Goal: Complete application form

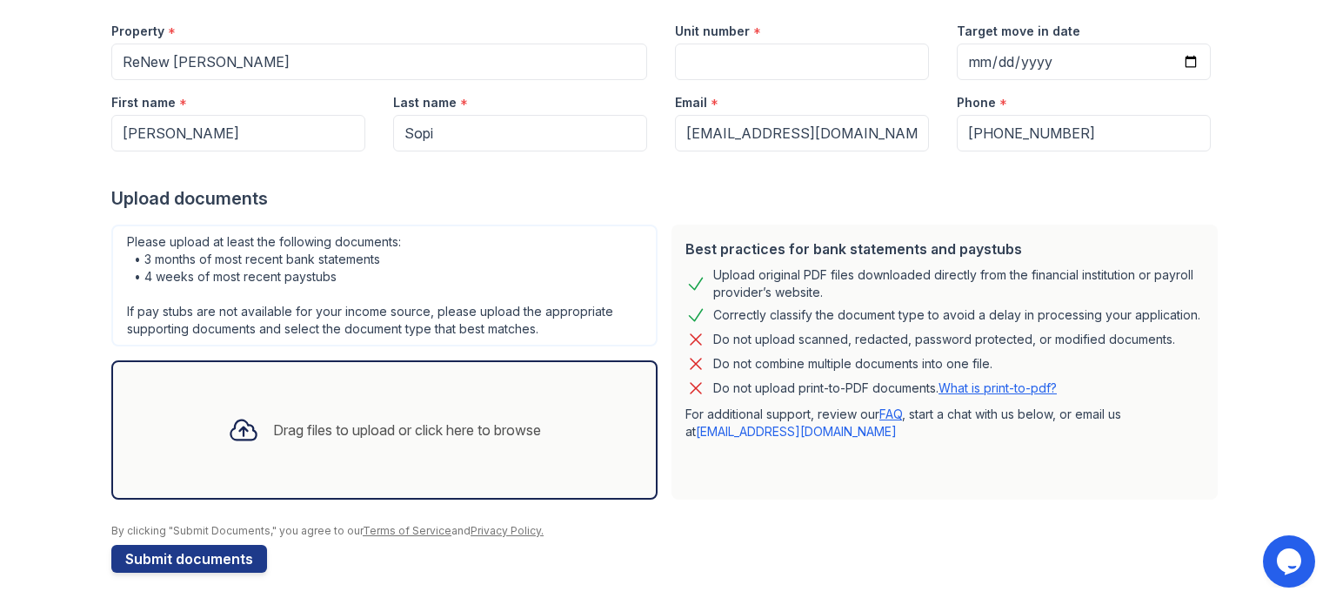
scroll to position [170, 0]
click at [451, 427] on div "Drag files to upload or click here to browse" at bounding box center [407, 428] width 268 height 21
click at [231, 430] on icon at bounding box center [243, 429] width 25 height 20
click at [329, 411] on div "Drag files to upload or click here to browse" at bounding box center [384, 428] width 341 height 59
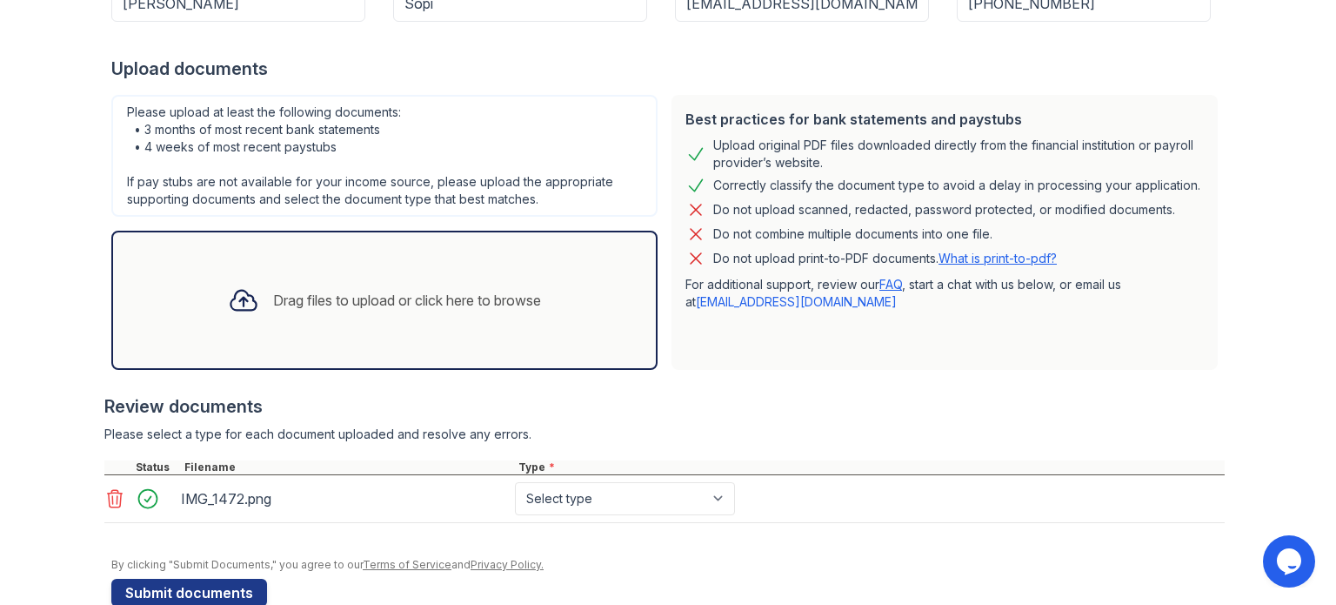
scroll to position [332, 0]
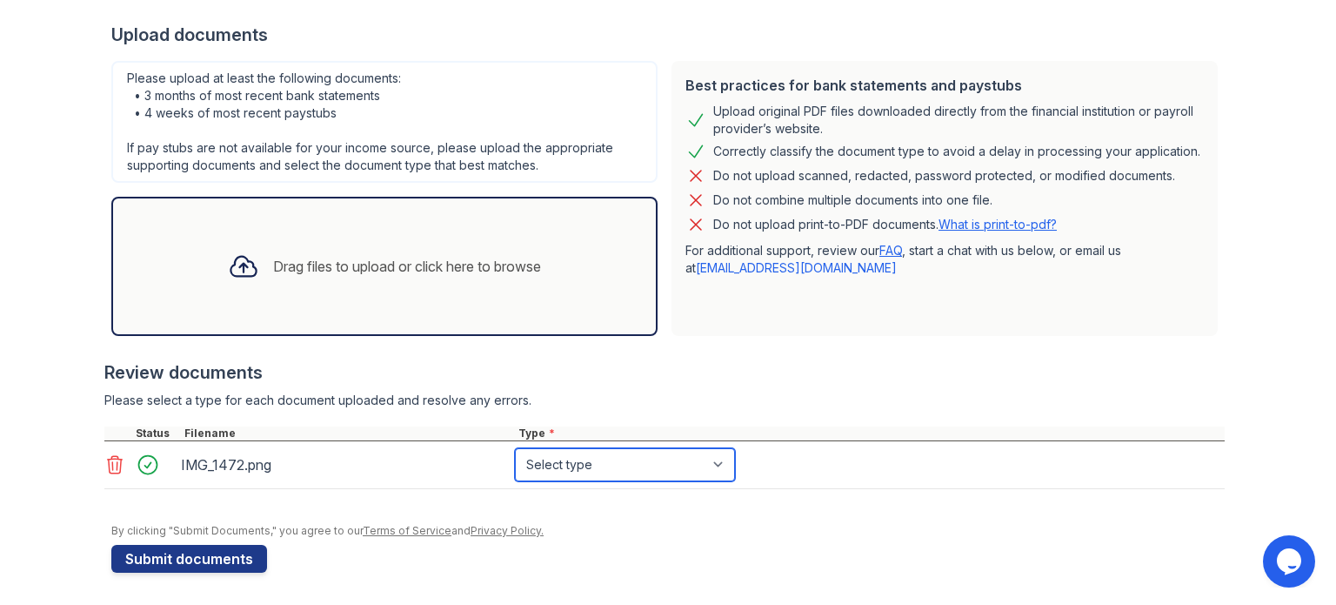
click at [637, 458] on select "Select type Paystub Bank Statement Offer Letter Tax Documents Benefit Award Let…" at bounding box center [625, 464] width 220 height 33
click at [515, 448] on select "Select type Paystub Bank Statement Offer Letter Tax Documents Benefit Award Let…" at bounding box center [625, 464] width 220 height 33
click at [589, 456] on select "Select type Paystub Bank Statement Offer Letter Tax Documents Benefit Award Let…" at bounding box center [625, 464] width 220 height 33
click at [515, 448] on select "Select type Paystub Bank Statement Offer Letter Tax Documents Benefit Award Let…" at bounding box center [625, 464] width 220 height 33
click at [598, 478] on select "Select type Paystub Bank Statement Offer Letter Tax Documents Benefit Award Let…" at bounding box center [625, 464] width 220 height 33
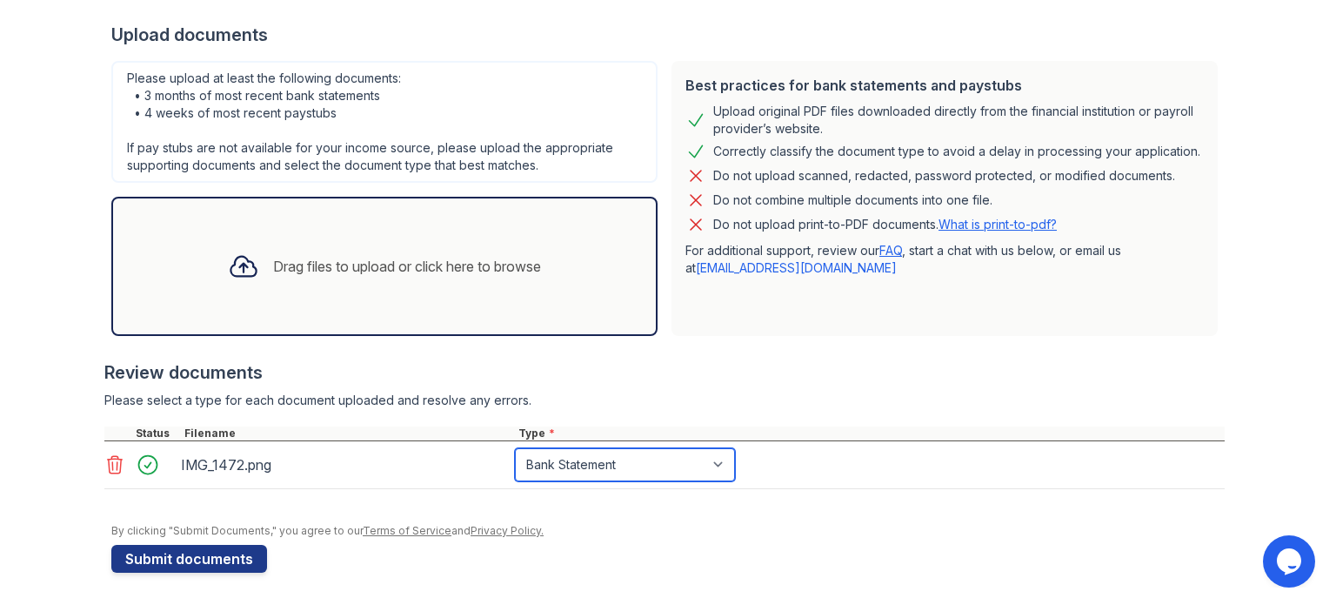
select select "paystub"
click at [515, 448] on select "Select type Paystub Bank Statement Offer Letter Tax Documents Benefit Award Let…" at bounding box center [625, 464] width 220 height 33
click at [647, 458] on select "Select type Paystub Bank Statement Offer Letter Tax Documents Benefit Award Let…" at bounding box center [625, 464] width 220 height 33
click at [515, 448] on select "Select type Paystub Bank Statement Offer Letter Tax Documents Benefit Award Let…" at bounding box center [625, 464] width 220 height 33
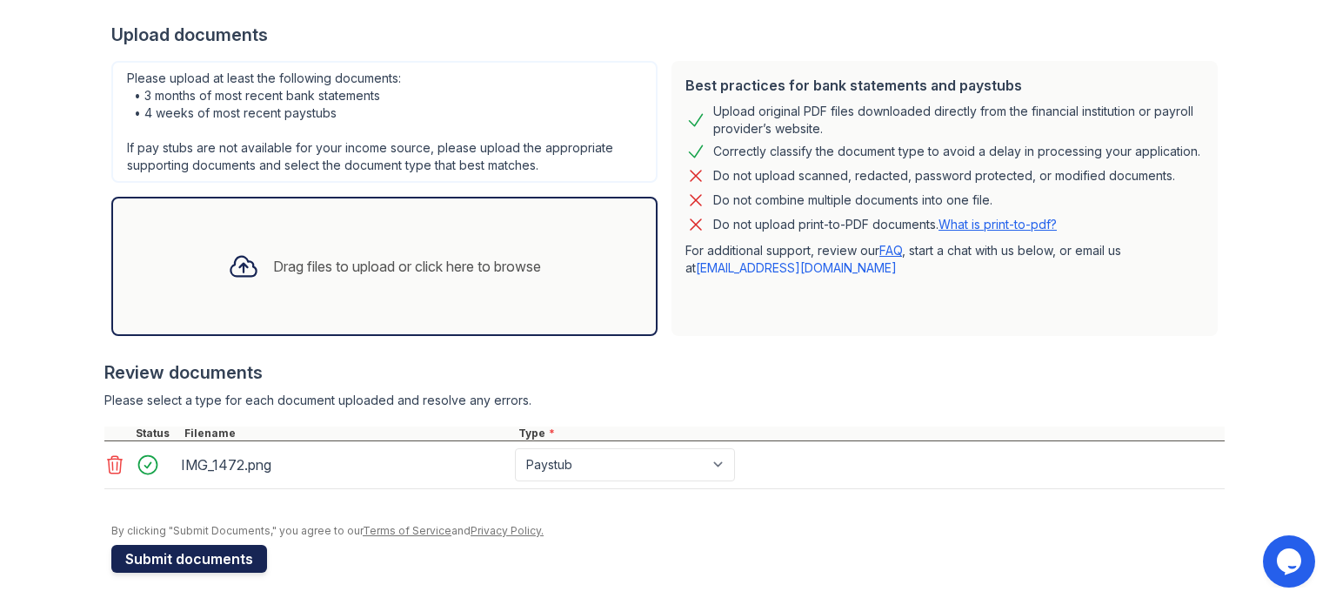
click at [218, 559] on button "Submit documents" at bounding box center [189, 559] width 156 height 28
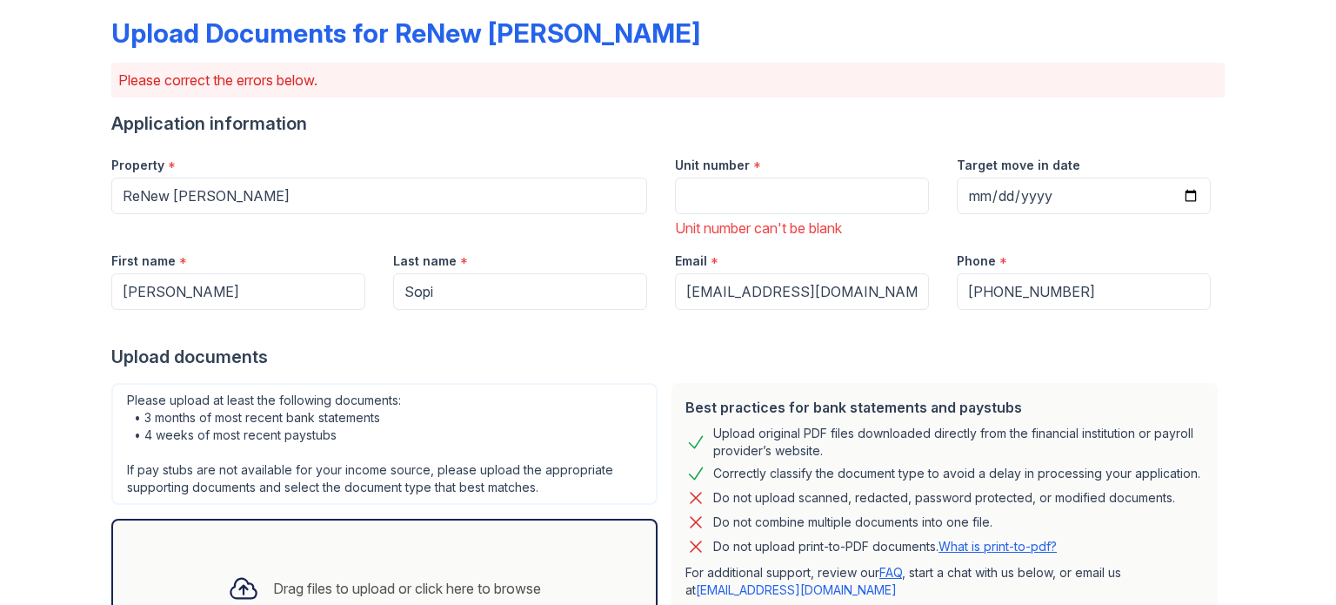
scroll to position [85, 0]
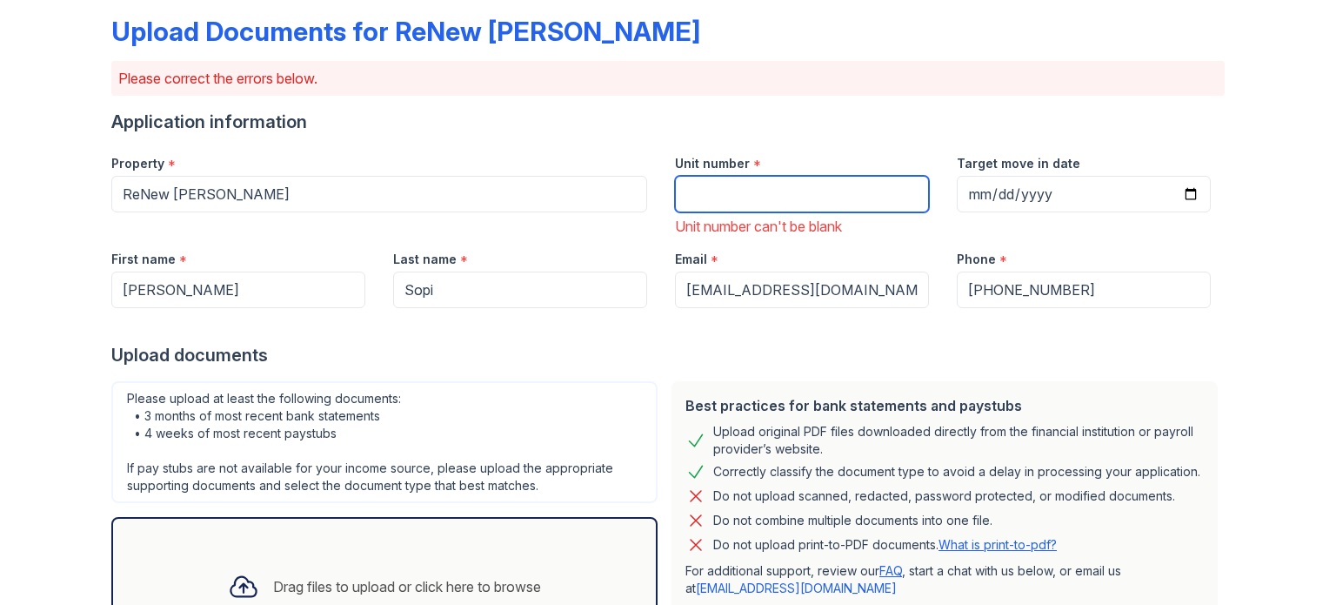
click at [710, 204] on input "Unit number" at bounding box center [802, 194] width 254 height 37
type input "1-7"
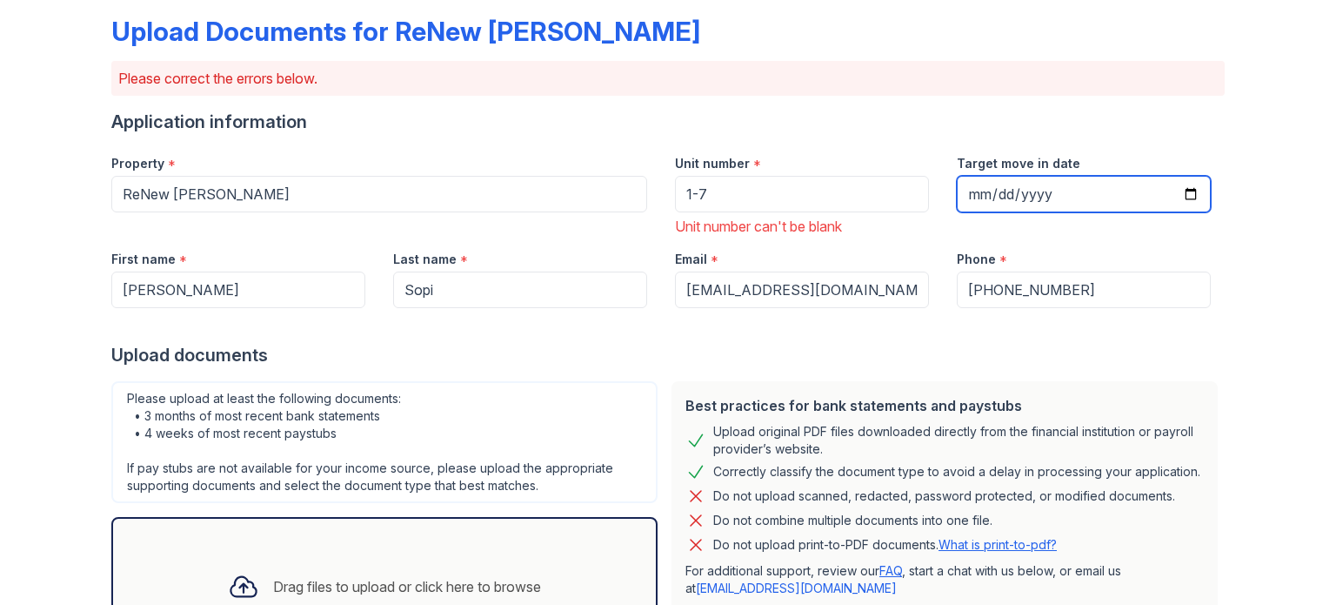
click at [1012, 198] on input "Target move in date" at bounding box center [1084, 194] width 254 height 37
type input "252002-10-25"
type input "[DATE]"
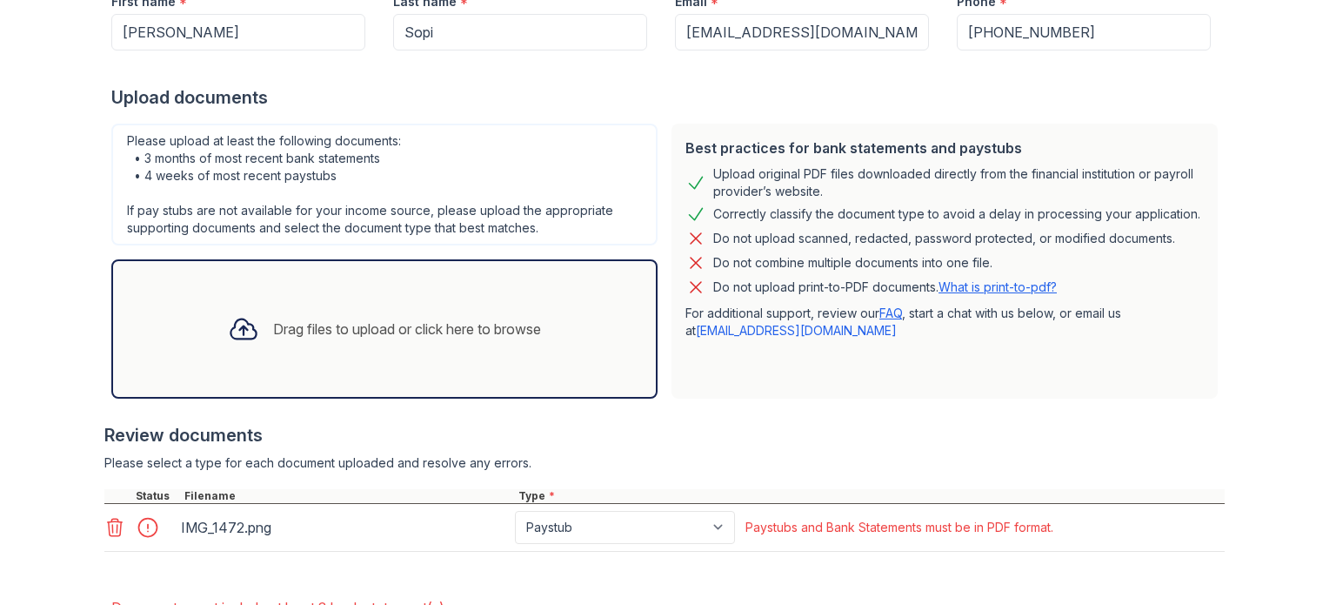
scroll to position [461, 0]
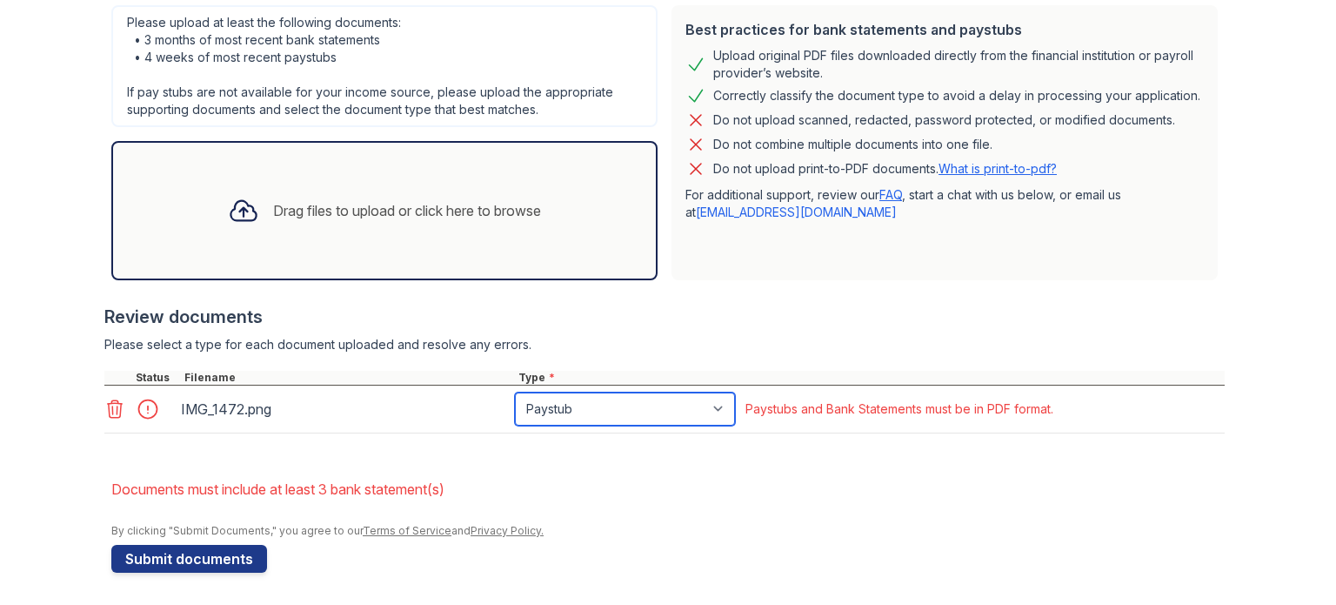
click at [716, 410] on select "Paystub Bank Statement Offer Letter Tax Documents Benefit Award Letter Investme…" at bounding box center [625, 408] width 220 height 33
select select "bank_statement"
click at [515, 392] on select "Paystub Bank Statement Offer Letter Tax Documents Benefit Award Letter Investme…" at bounding box center [625, 408] width 220 height 33
click at [435, 413] on div "IMG_1472.png" at bounding box center [344, 409] width 327 height 28
click at [104, 409] on icon at bounding box center [114, 408] width 21 height 21
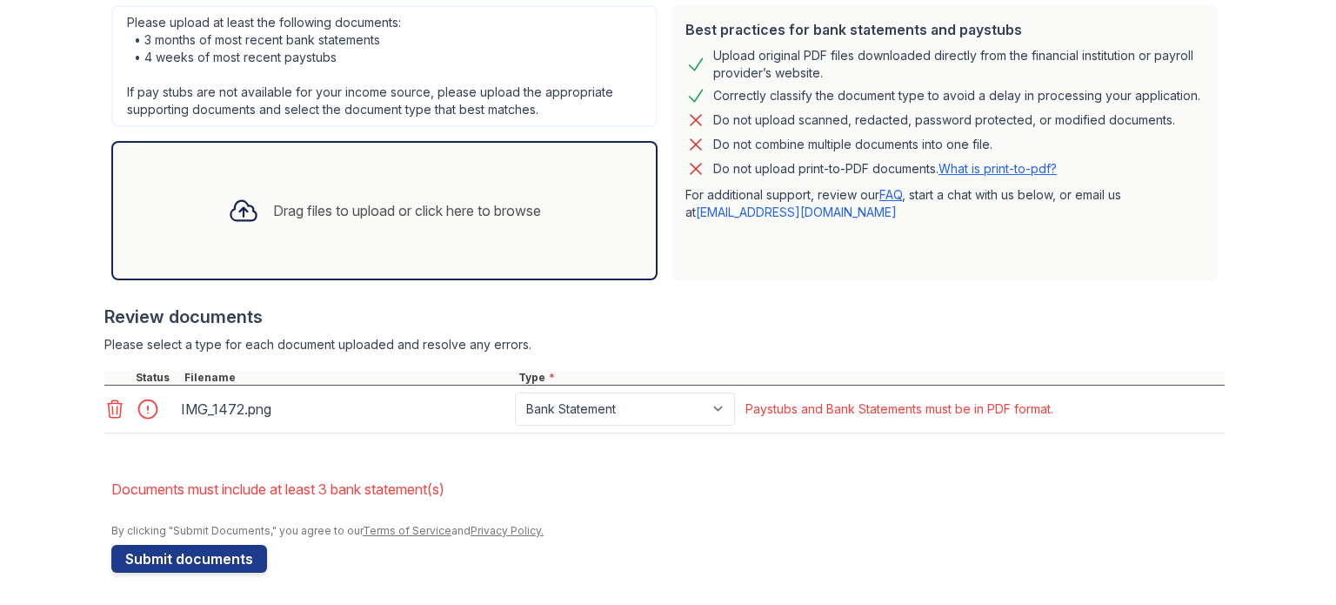
scroll to position [414, 0]
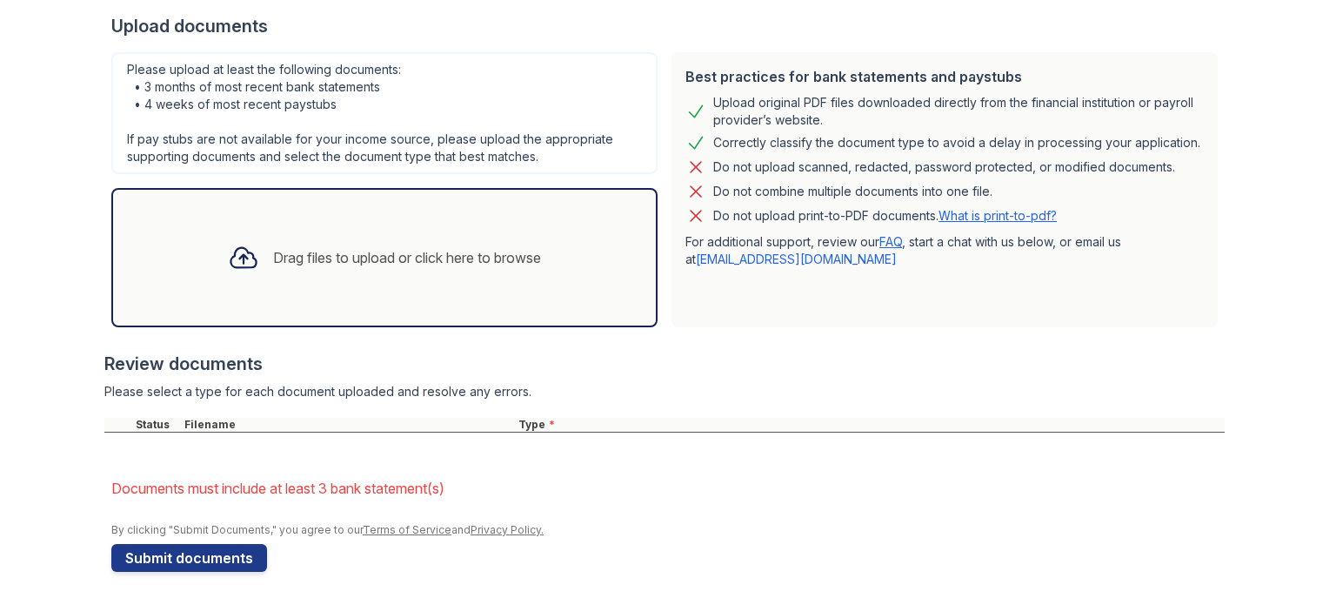
click at [382, 284] on div "Drag files to upload or click here to browse" at bounding box center [384, 257] width 341 height 59
click at [337, 305] on div "Drag files to upload or click here to browse" at bounding box center [384, 257] width 546 height 139
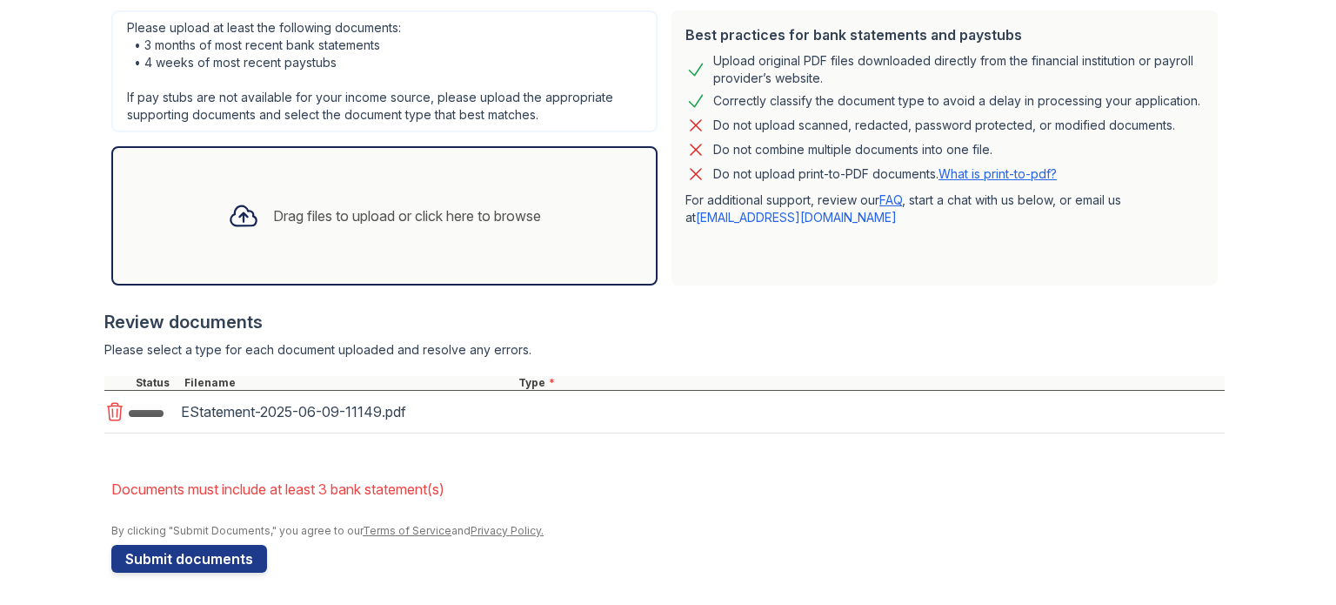
scroll to position [461, 0]
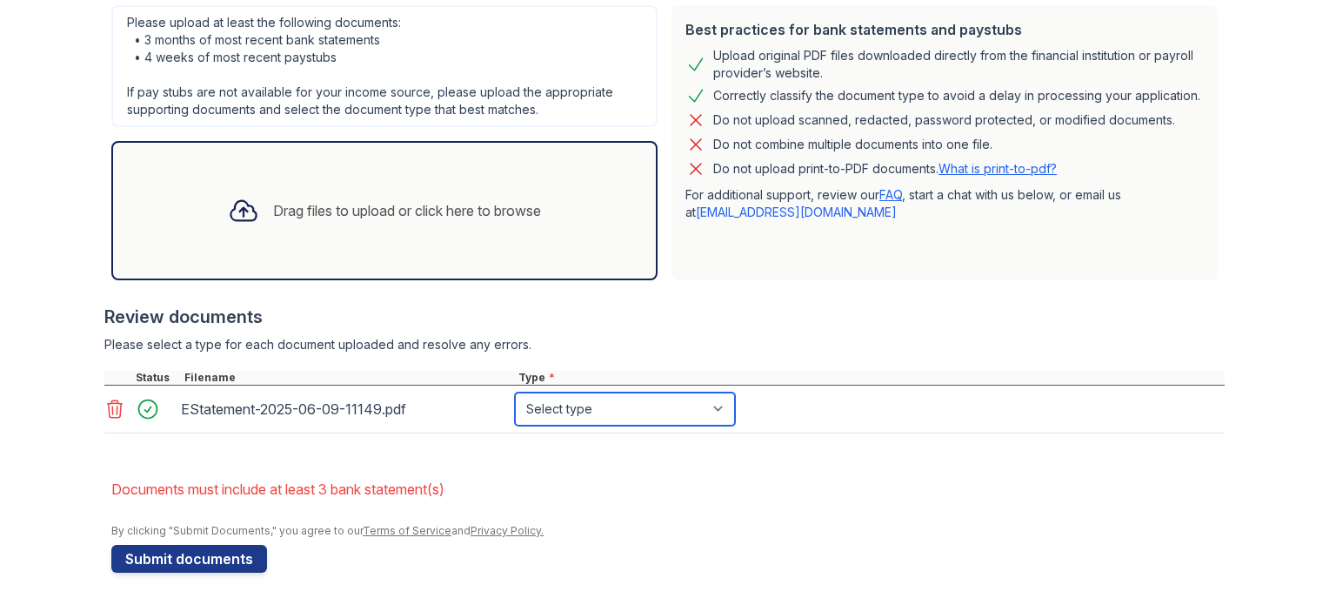
click at [589, 410] on select "Select type Paystub Bank Statement Offer Letter Tax Documents Benefit Award Let…" at bounding box center [625, 408] width 220 height 33
select select "bank_statement"
click at [515, 392] on select "Select type Paystub Bank Statement Offer Letter Tax Documents Benefit Award Let…" at bounding box center [625, 408] width 220 height 33
click at [480, 216] on div "Drag files to upload or click here to browse" at bounding box center [407, 210] width 268 height 21
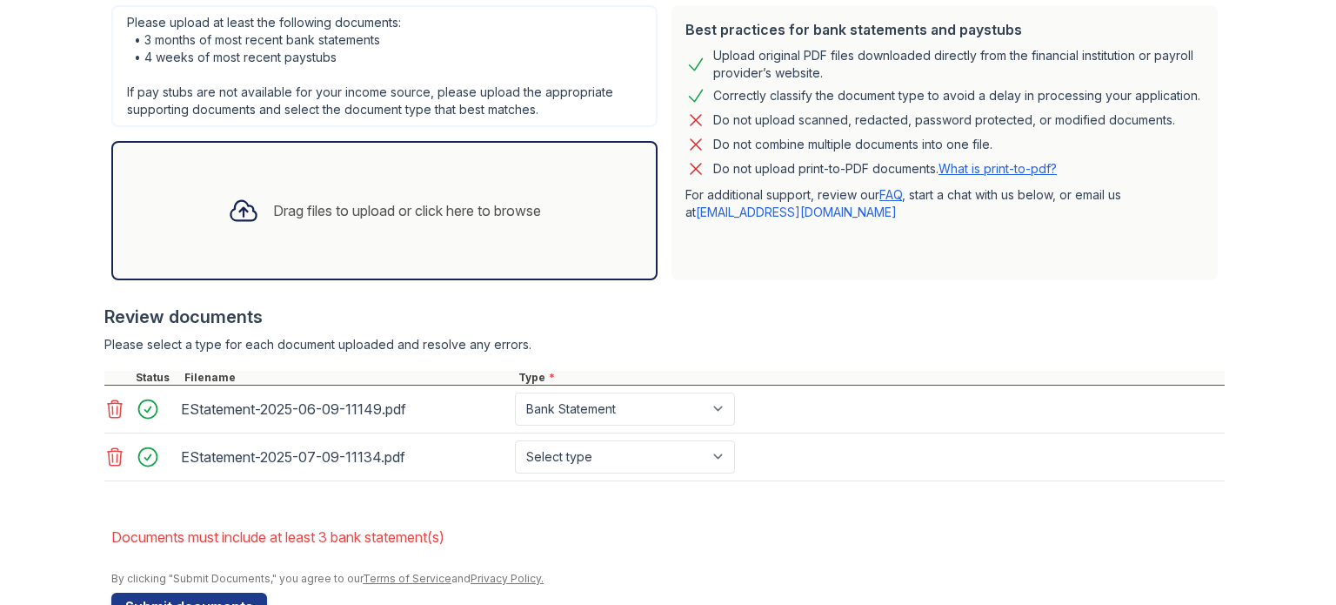
click at [451, 256] on div "Drag files to upload or click here to browse" at bounding box center [384, 210] width 546 height 139
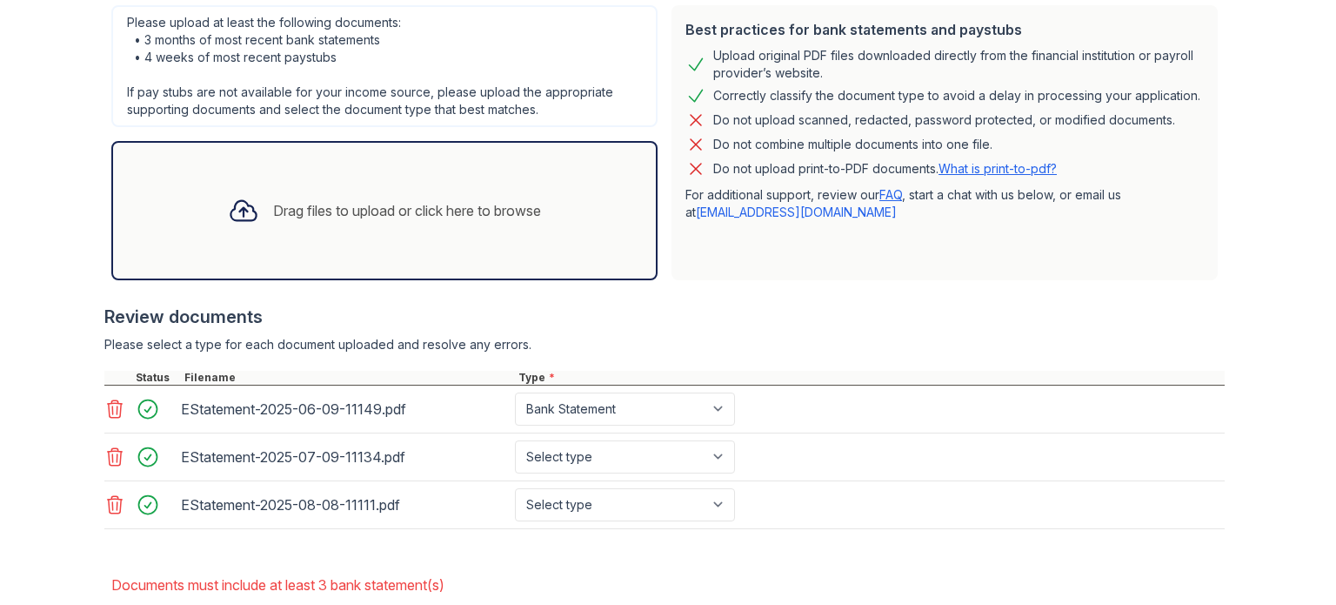
click at [365, 222] on div "Drag files to upload or click here to browse" at bounding box center [384, 210] width 341 height 59
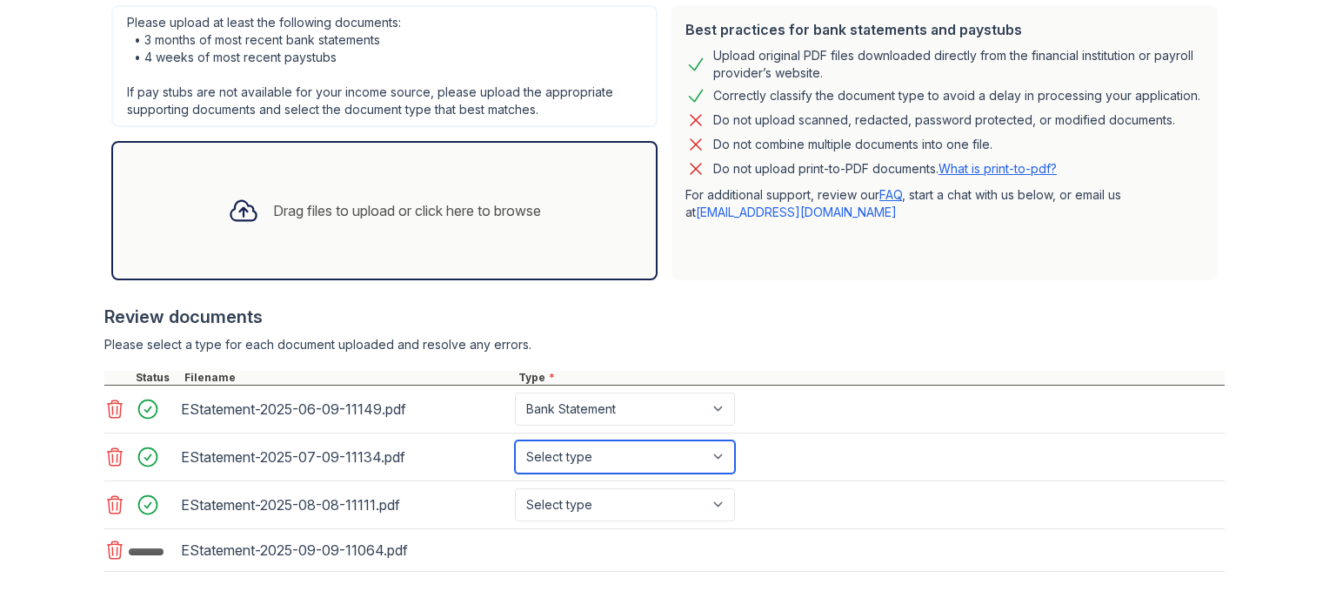
click at [672, 466] on select "Select type Paystub Bank Statement Offer Letter Tax Documents Benefit Award Let…" at bounding box center [625, 456] width 220 height 33
select select "bank_statement"
click at [515, 440] on select "Select type Paystub Bank Statement Offer Letter Tax Documents Benefit Award Let…" at bounding box center [625, 456] width 220 height 33
click at [682, 520] on div "EStatement-2025-08-08-11111.pdf Select type Paystub Bank Statement Offer Letter…" at bounding box center [664, 505] width 1120 height 48
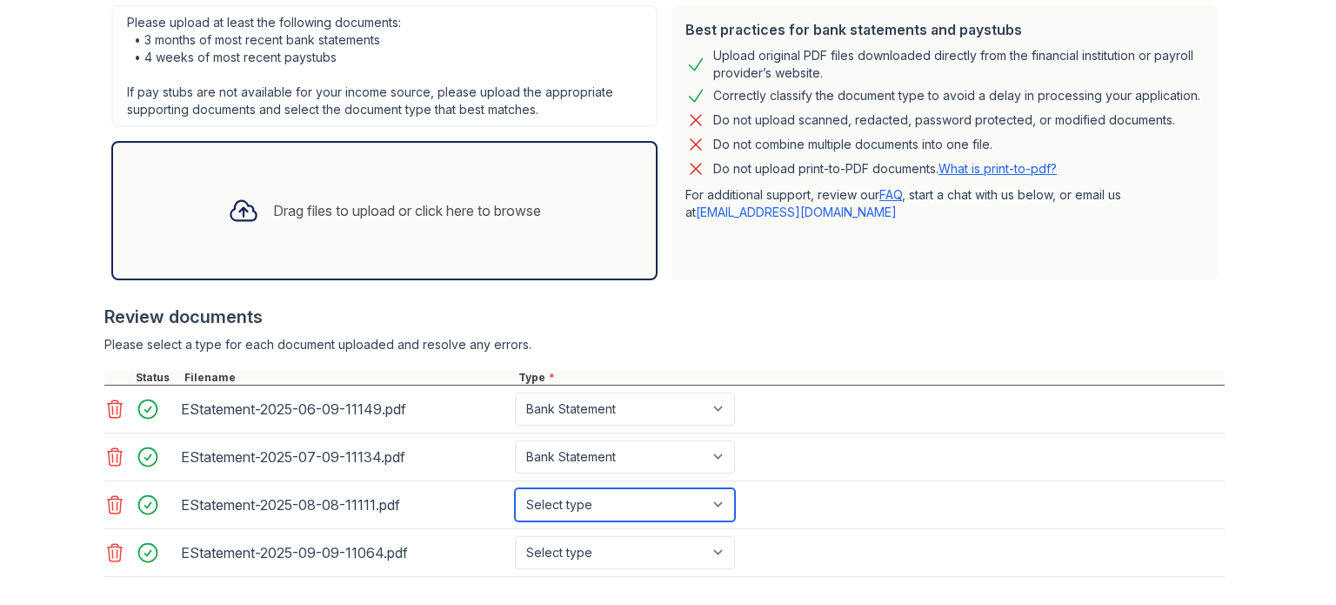
click at [677, 500] on select "Select type Paystub Bank Statement Offer Letter Tax Documents Benefit Award Let…" at bounding box center [625, 504] width 220 height 33
select select "bank_statement"
click at [515, 488] on select "Select type Paystub Bank Statement Offer Letter Tax Documents Benefit Award Let…" at bounding box center [625, 504] width 220 height 33
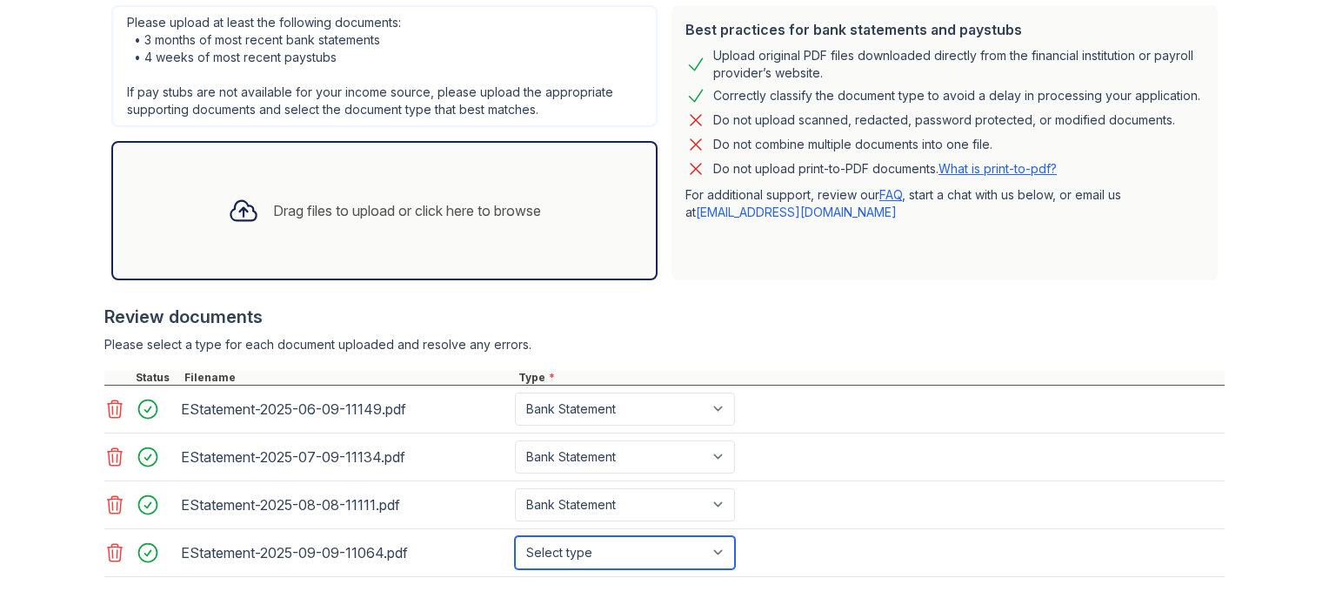
click at [683, 546] on select "Select type Paystub Bank Statement Offer Letter Tax Documents Benefit Award Let…" at bounding box center [625, 552] width 220 height 33
select select "bank_statement"
click at [515, 536] on select "Select type Paystub Bank Statement Offer Letter Tax Documents Benefit Award Let…" at bounding box center [625, 552] width 220 height 33
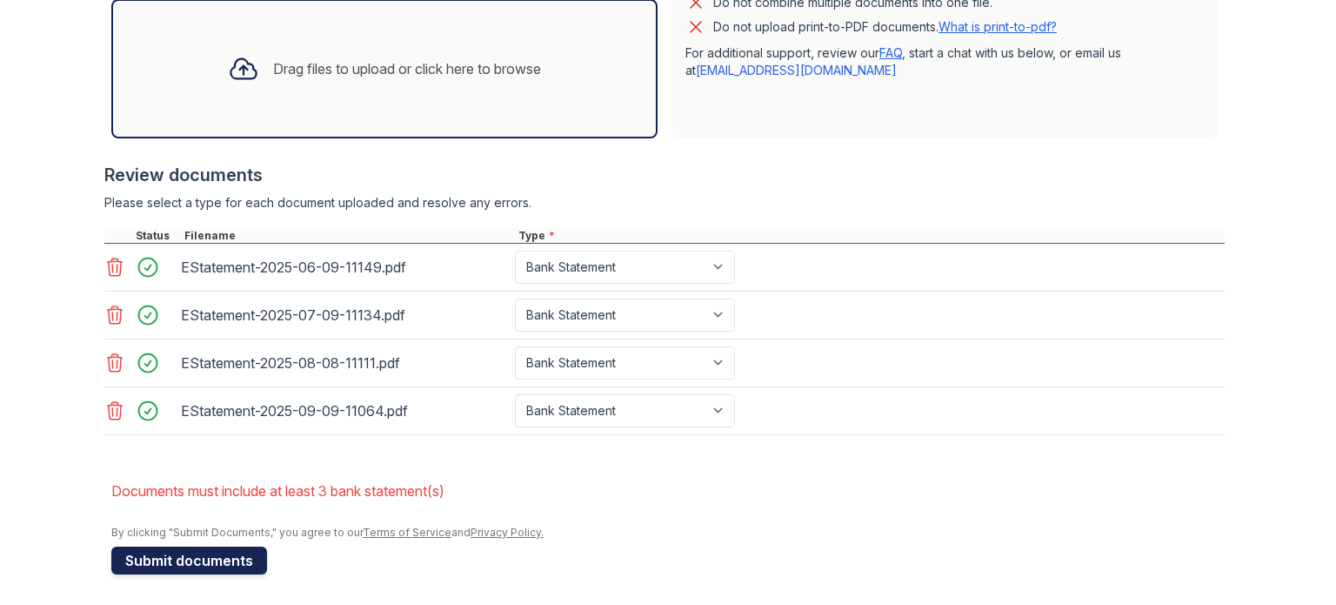
click at [203, 554] on button "Submit documents" at bounding box center [189, 560] width 156 height 28
